Goal: Information Seeking & Learning: Learn about a topic

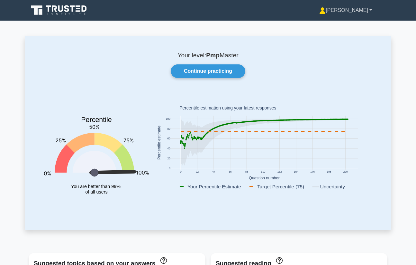
click at [363, 9] on link "[PERSON_NAME]" at bounding box center [346, 10] width 84 height 13
click at [355, 22] on link "Profile" at bounding box center [329, 25] width 51 height 10
click at [365, 16] on link "[PERSON_NAME]" at bounding box center [346, 10] width 84 height 13
click at [355, 31] on link "Settings" at bounding box center [329, 36] width 51 height 10
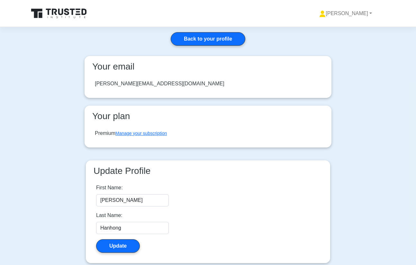
click at [70, 5] on nav at bounding box center [208, 13] width 359 height 21
click at [177, 33] on link "Back to your profile" at bounding box center [208, 39] width 75 height 14
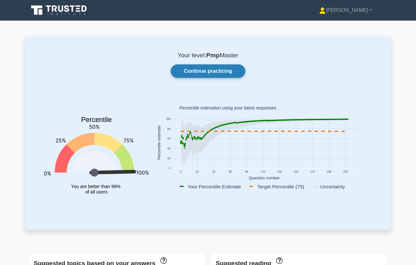
click at [231, 70] on link "Continue practicing" at bounding box center [208, 71] width 75 height 14
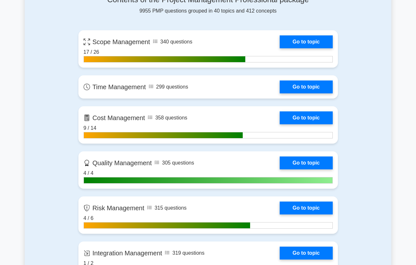
scroll to position [240, 0]
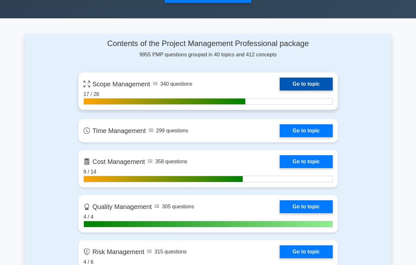
click at [317, 83] on link "Go to topic" at bounding box center [306, 84] width 53 height 13
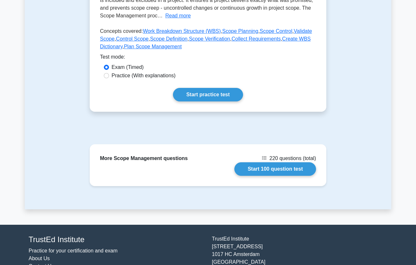
scroll to position [180, 0]
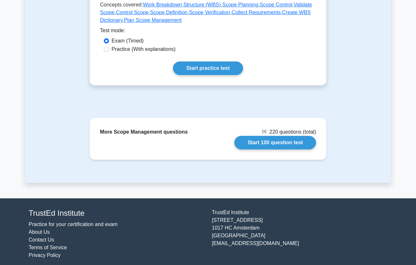
click at [219, 68] on link "Start practice test" at bounding box center [208, 68] width 70 height 14
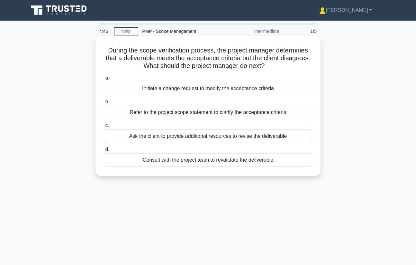
click at [240, 110] on div "Refer to the project scope statement to clarify the acceptance criteria" at bounding box center [208, 113] width 208 height 14
click at [104, 104] on input "b. Refer to the project scope statement to clarify the acceptance criteria" at bounding box center [104, 102] width 0 height 4
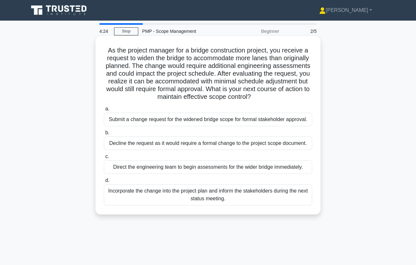
click at [287, 116] on div "Submit a change request for the widened bridge scope for formal stakeholder app…" at bounding box center [208, 120] width 208 height 14
click at [104, 111] on input "a. Submit a change request for the widened bridge scope for formal stakeholder …" at bounding box center [104, 109] width 0 height 4
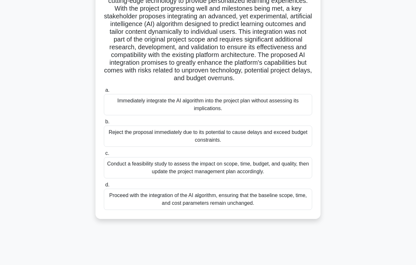
scroll to position [83, 0]
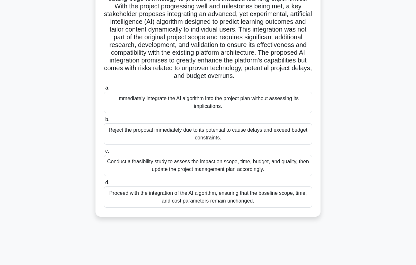
click at [251, 163] on div "Conduct a feasibility study to assess the impact on scope, time, budget, and qu…" at bounding box center [208, 165] width 208 height 21
click at [104, 153] on input "c. Conduct a feasibility study to assess the impact on scope, time, budget, and…" at bounding box center [104, 151] width 0 height 4
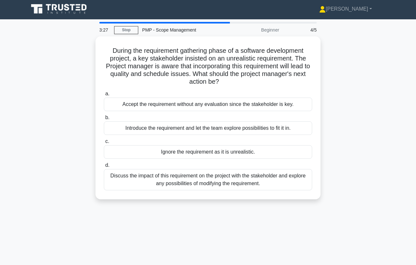
scroll to position [0, 0]
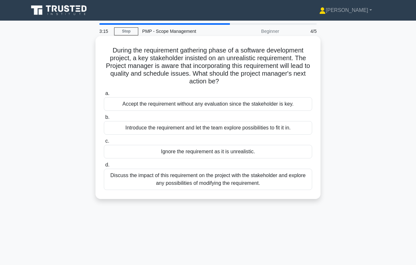
click at [283, 178] on div "Discuss the impact of this requirement on the project with the stakeholder and …" at bounding box center [208, 179] width 208 height 21
click at [104, 167] on input "d. Discuss the impact of this requirement on the project with the stakeholder a…" at bounding box center [104, 165] width 0 height 4
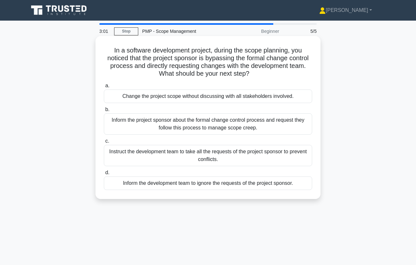
click at [297, 117] on div "Inform the project sponsor about the formal change control process and request …" at bounding box center [208, 123] width 208 height 21
click at [104, 112] on input "b. Inform the project sponsor about the formal change control process and reque…" at bounding box center [104, 109] width 0 height 4
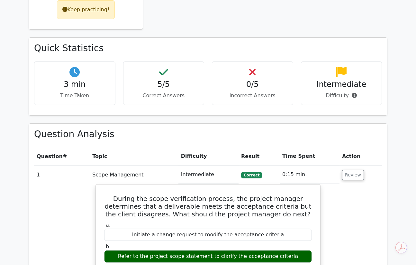
scroll to position [169, 0]
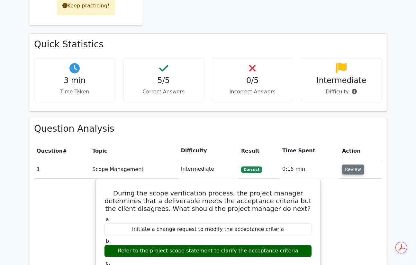
click at [349, 171] on button "Review" at bounding box center [353, 169] width 22 height 10
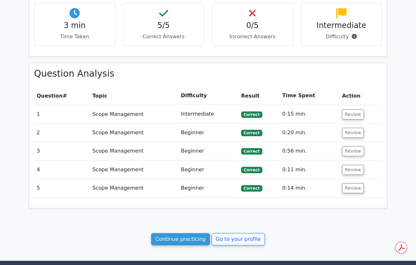
scroll to position [296, 0]
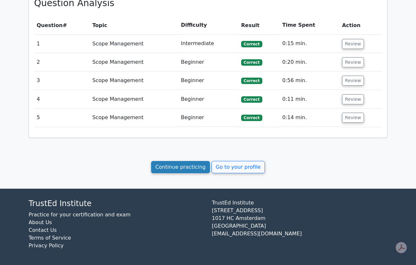
click at [200, 164] on link "Continue practicing" at bounding box center [180, 167] width 59 height 12
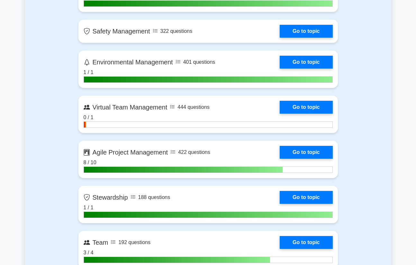
scroll to position [1367, 0]
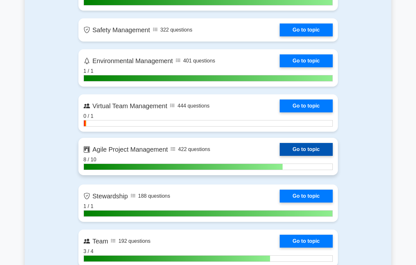
click at [319, 154] on link "Go to topic" at bounding box center [306, 149] width 53 height 13
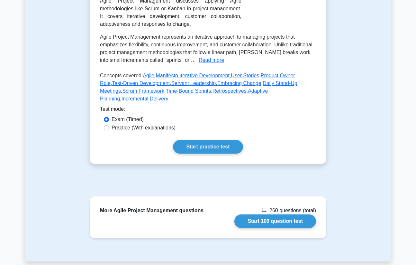
scroll to position [160, 0]
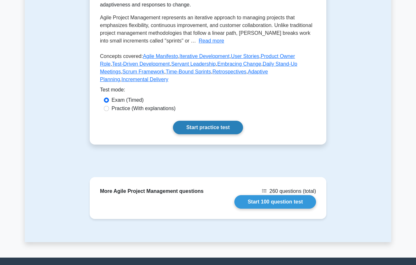
click at [214, 125] on link "Start practice test" at bounding box center [208, 128] width 70 height 14
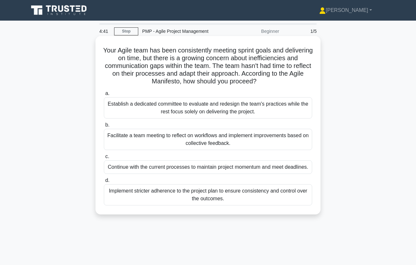
click at [208, 143] on div "Facilitate a team meeting to reflect on workflows and implement improvements ba…" at bounding box center [208, 139] width 208 height 21
click at [104, 127] on input "b. Facilitate a team meeting to reflect on workflows and implement improvements…" at bounding box center [104, 125] width 0 height 4
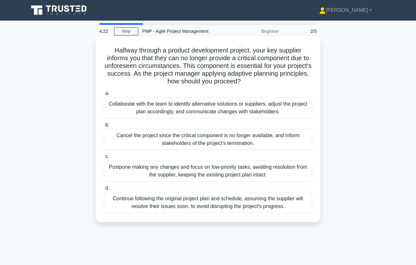
click at [281, 109] on div "Collaborate with the team to identify alternative solutions or suppliers, adjus…" at bounding box center [208, 107] width 208 height 21
click at [104, 96] on input "a. Collaborate with the team to identify alternative solutions or suppliers, ad…" at bounding box center [104, 93] width 0 height 4
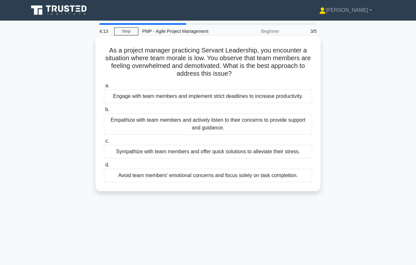
click at [273, 124] on div "Empathize with team members and actively listen to their concerns to provide su…" at bounding box center [208, 123] width 208 height 21
click at [104, 112] on input "b. Empathize with team members and actively listen to their concerns to provide…" at bounding box center [104, 109] width 0 height 4
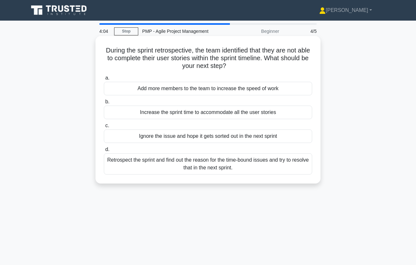
click at [252, 167] on div "Retrospect the sprint and find out the reason for the time-bound issues and try…" at bounding box center [208, 163] width 208 height 21
click at [104, 152] on input "d. Retrospect the sprint and find out the reason for the time-bound issues and …" at bounding box center [104, 149] width 0 height 4
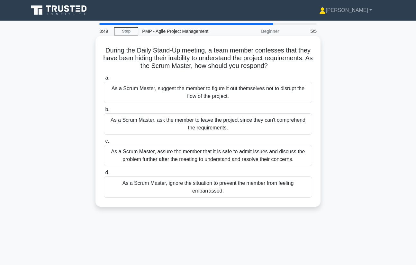
click at [257, 159] on div "As a Scrum Master, assure the member that it is safe to admit issues and discus…" at bounding box center [208, 155] width 208 height 21
click at [104, 143] on input "c. As a Scrum Master, assure the member that it is safe to admit issues and dis…" at bounding box center [104, 141] width 0 height 4
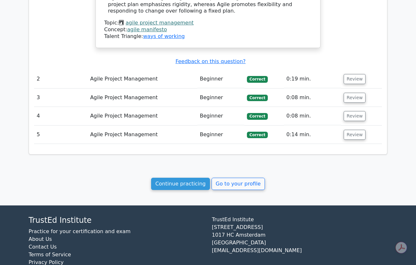
scroll to position [621, 0]
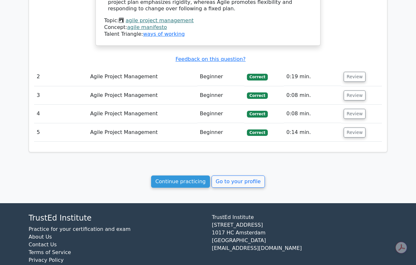
click at [188, 175] on link "Continue practicing" at bounding box center [180, 181] width 59 height 12
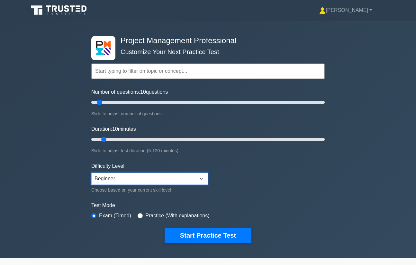
click at [192, 176] on select "Beginner Intermediate Expert" at bounding box center [149, 178] width 117 height 12
select select "intermediate"
click at [91, 172] on select "Beginner Intermediate Expert" at bounding box center [149, 178] width 117 height 12
click at [258, 187] on form "Topics Scope Management Time Management Cost Management Quality Management Risk…" at bounding box center [208, 143] width 234 height 199
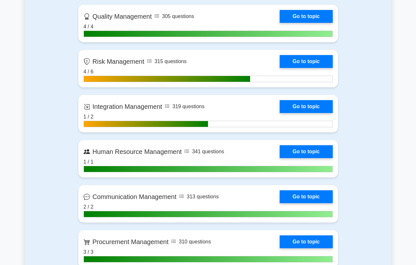
scroll to position [430, 0]
